Goal: Task Accomplishment & Management: Use online tool/utility

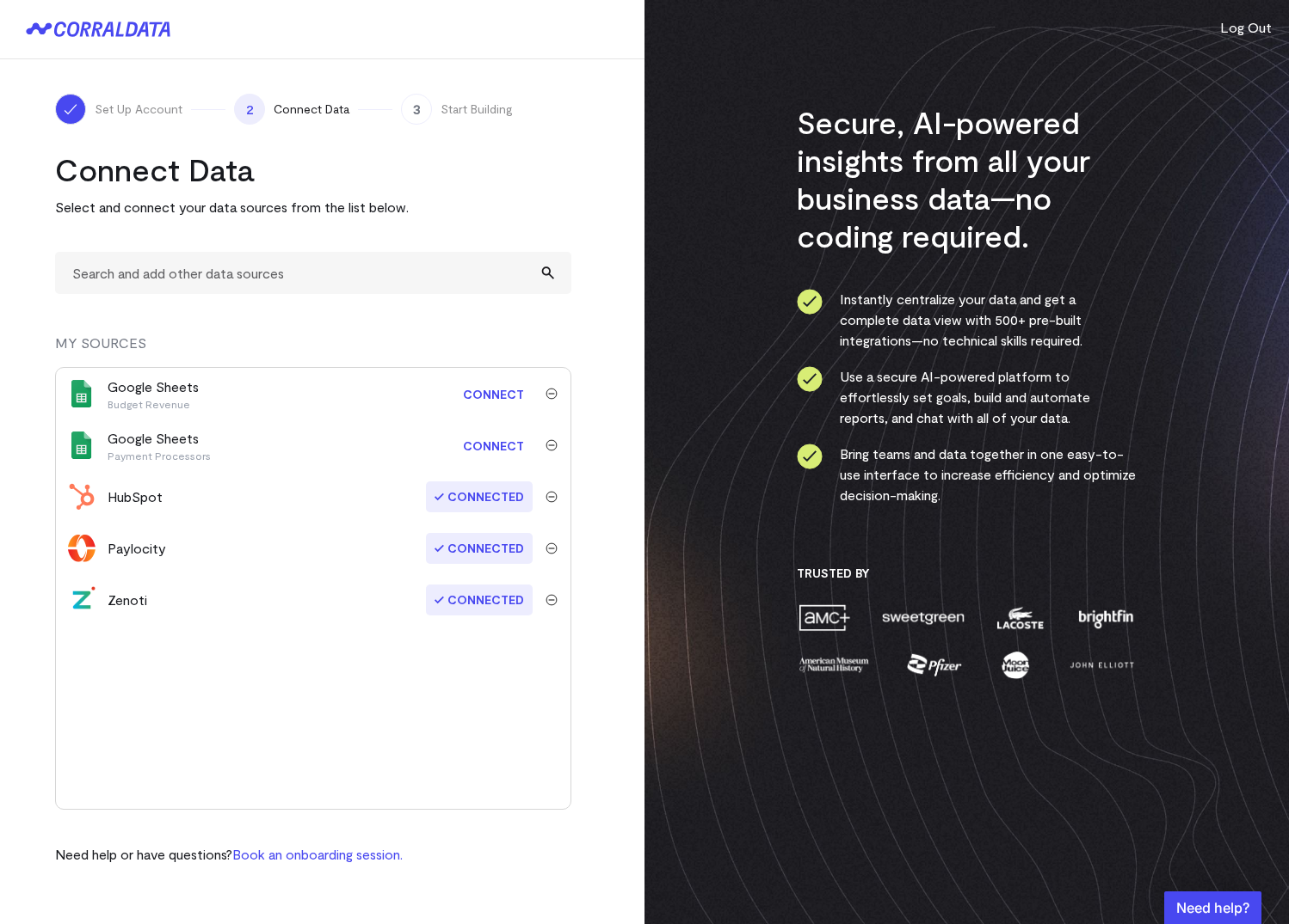
click at [482, 442] on link "Connect" at bounding box center [493, 445] width 78 height 31
